Goal: Information Seeking & Learning: Learn about a topic

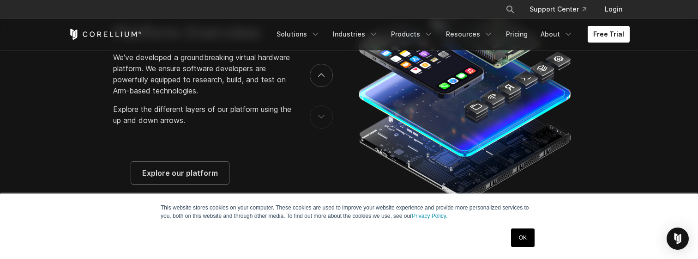
scroll to position [1445, 0]
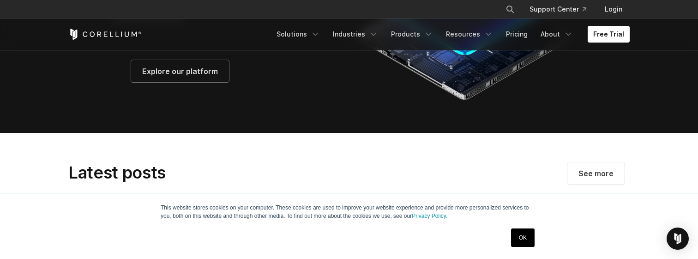
scroll to position [1545, 0]
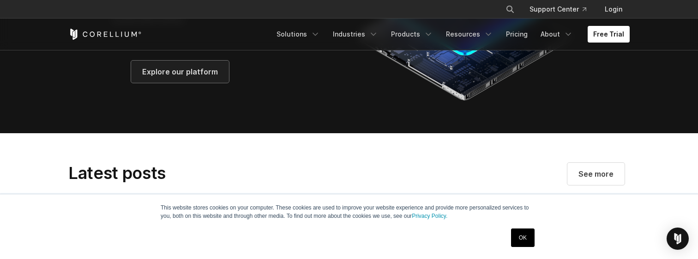
click at [164, 77] on span "Explore our platform" at bounding box center [180, 71] width 76 height 11
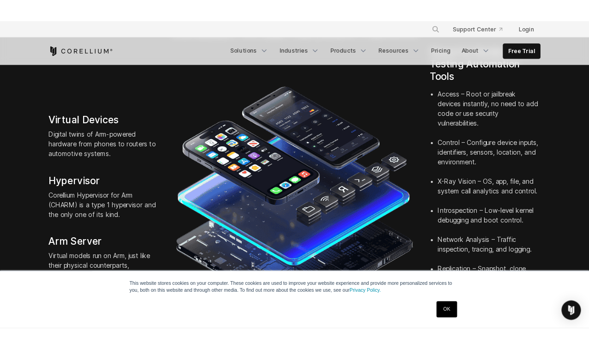
scroll to position [232, 0]
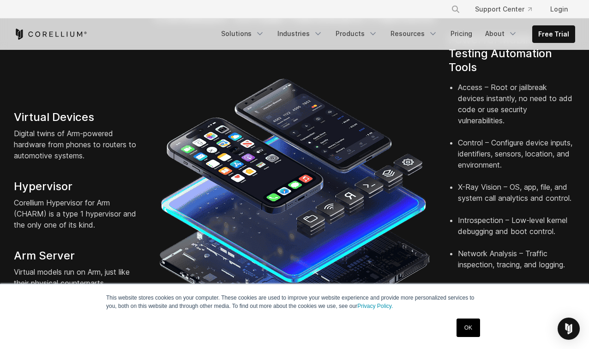
click at [471, 258] on link "OK" at bounding box center [469, 328] width 24 height 18
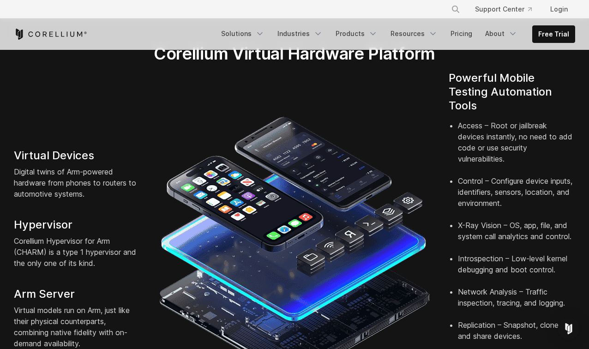
scroll to position [197, 0]
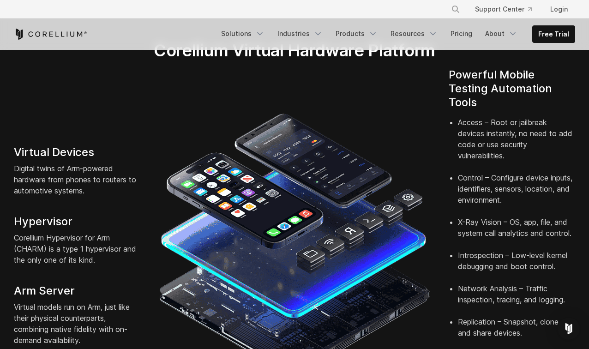
click at [309, 109] on img at bounding box center [295, 245] width 272 height 272
click at [491, 36] on link "About" at bounding box center [501, 33] width 43 height 17
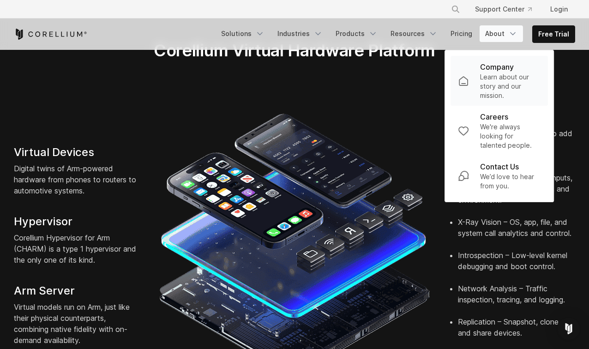
click at [488, 74] on p "Learn about our story and our mission." at bounding box center [510, 86] width 60 height 28
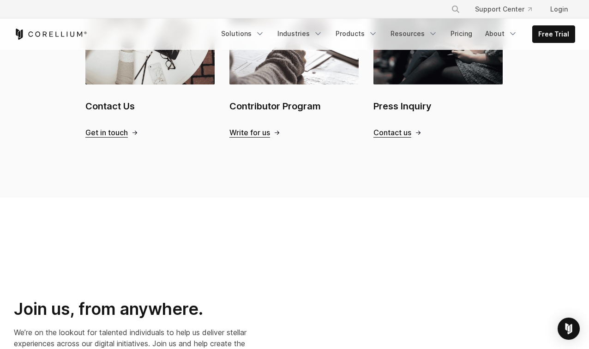
scroll to position [1104, 0]
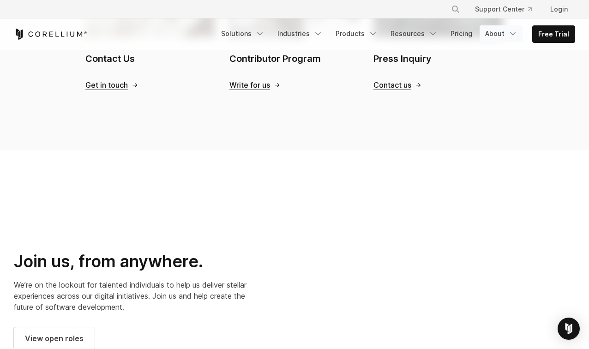
click at [495, 38] on link "About" at bounding box center [501, 33] width 43 height 17
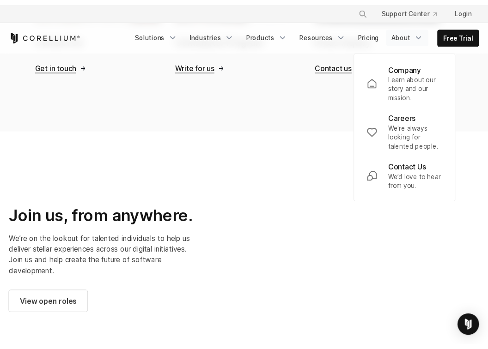
scroll to position [1105, 0]
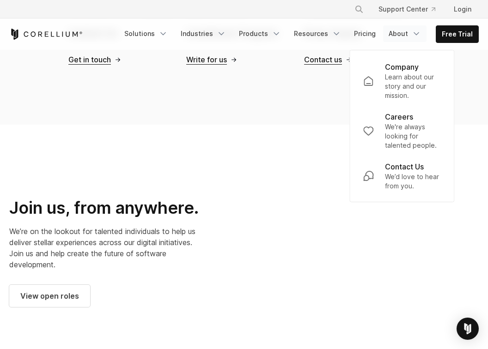
click at [391, 36] on link "About" at bounding box center [404, 33] width 43 height 17
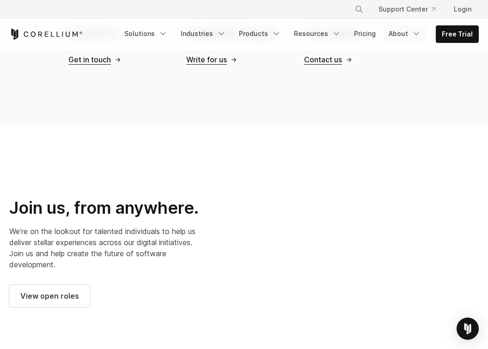
click at [391, 36] on link "About" at bounding box center [404, 33] width 43 height 17
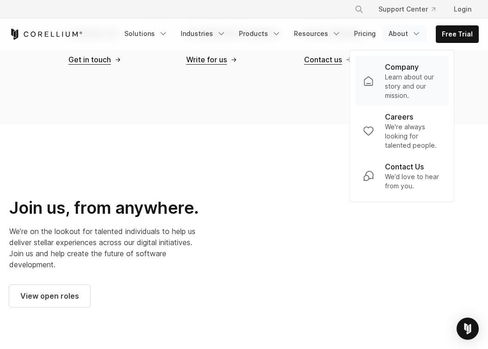
click at [383, 74] on link "Company Learn about our story and our mission." at bounding box center [401, 81] width 93 height 50
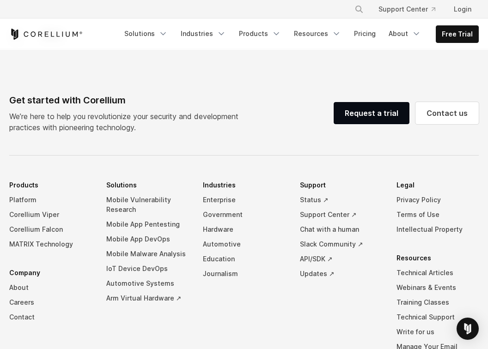
scroll to position [1585, 0]
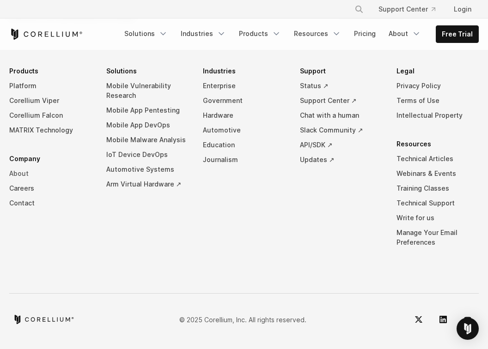
click at [25, 172] on link "About" at bounding box center [50, 173] width 82 height 15
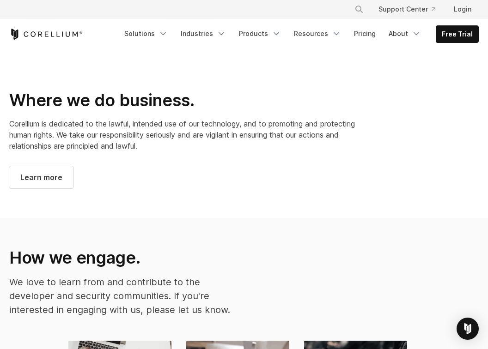
scroll to position [712, 0]
